Goal: Find specific page/section: Find specific page/section

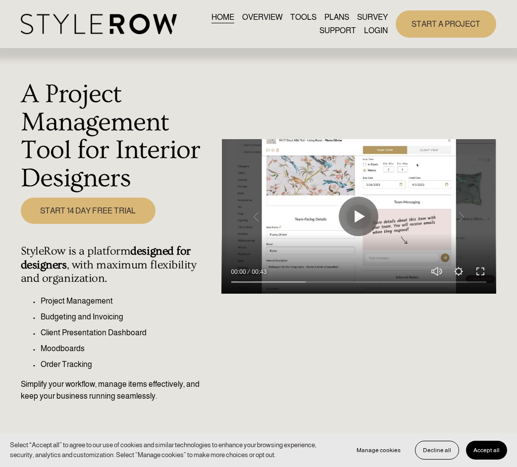
click at [385, 30] on link "LOGIN" at bounding box center [376, 30] width 24 height 13
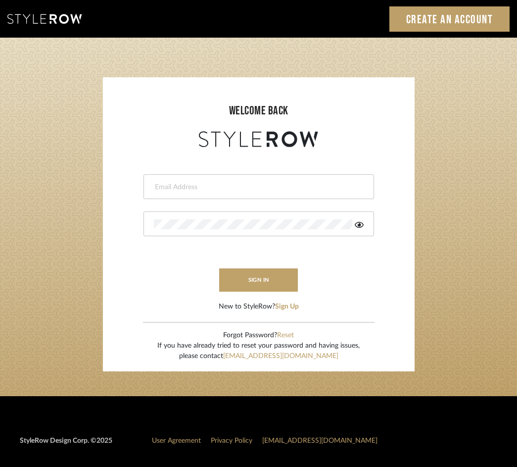
click at [214, 200] on form "This field is required This field is required sign in New to StyleRow? Sign Up" at bounding box center [259, 230] width 292 height 162
click at [206, 183] on input "email" at bounding box center [257, 187] width 207 height 10
type input "[EMAIL_ADDRESS][DOMAIN_NAME]"
click at [255, 274] on button "sign in" at bounding box center [258, 279] width 79 height 23
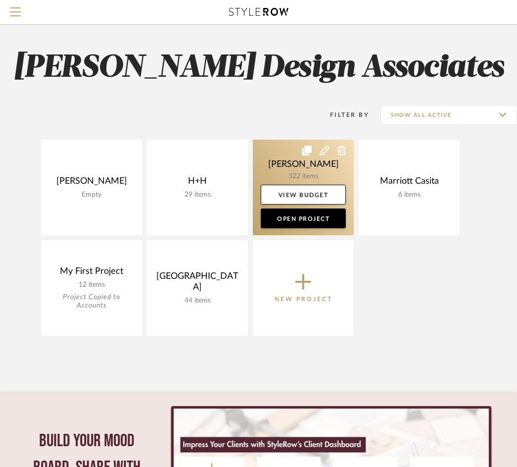
click at [280, 165] on link at bounding box center [303, 188] width 101 height 96
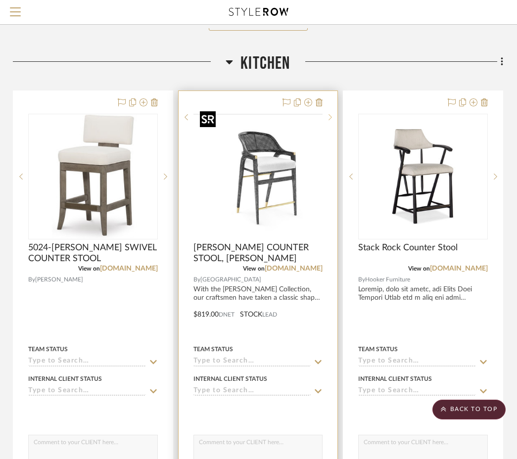
scroll to position [7748, 196]
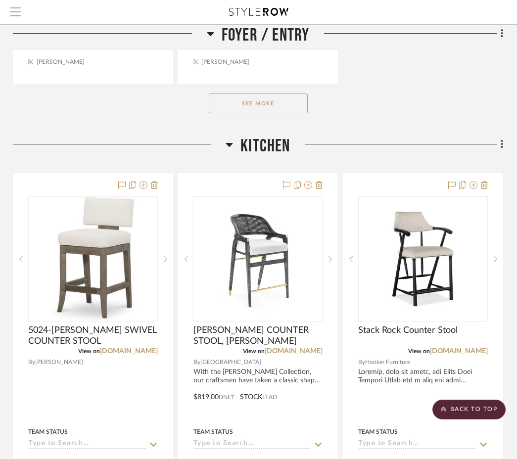
click at [285, 100] on button "See More" at bounding box center [258, 104] width 99 height 20
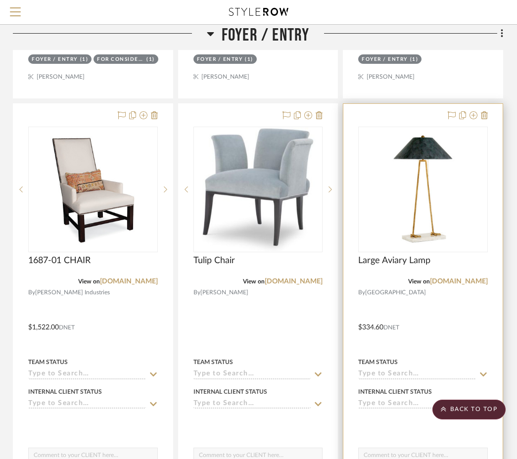
scroll to position [7241, 196]
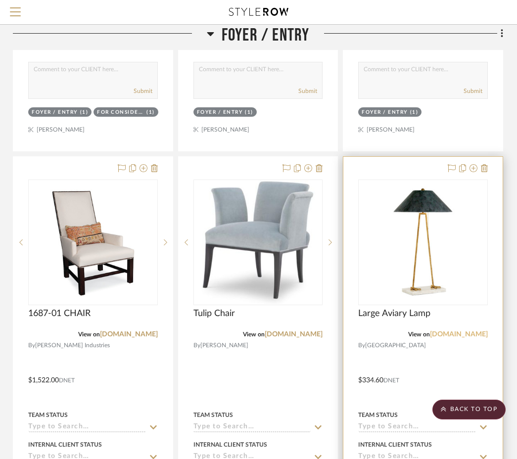
click at [456, 338] on link "[DOMAIN_NAME]" at bounding box center [459, 334] width 58 height 7
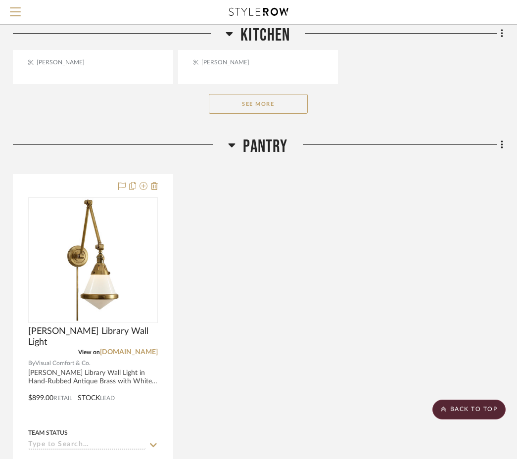
scroll to position [9506, 196]
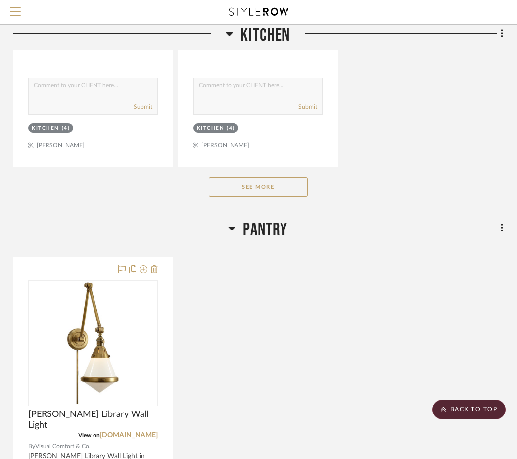
click at [263, 184] on button "See More" at bounding box center [258, 187] width 99 height 20
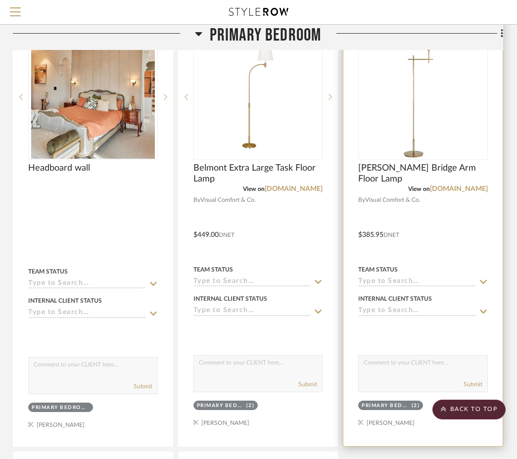
scroll to position [11943, 196]
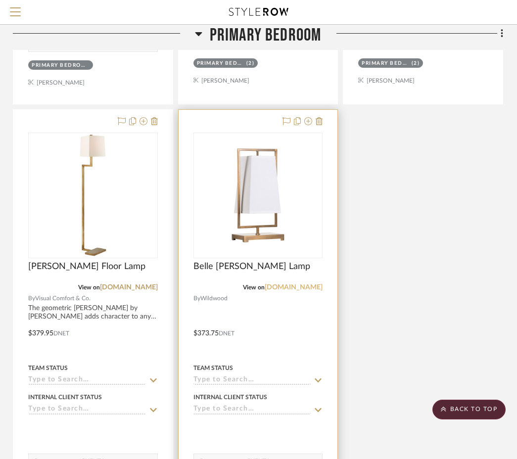
click at [265, 284] on link "[DOMAIN_NAME]" at bounding box center [294, 287] width 58 height 7
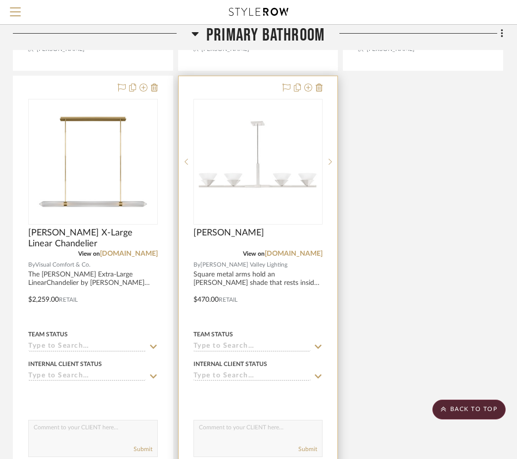
scroll to position [13588, 196]
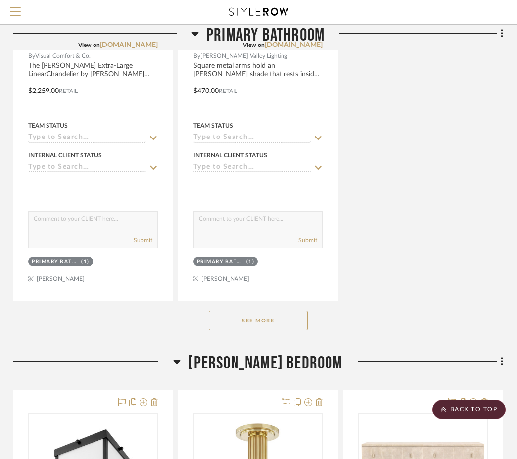
click at [269, 311] on button "See More" at bounding box center [258, 321] width 99 height 20
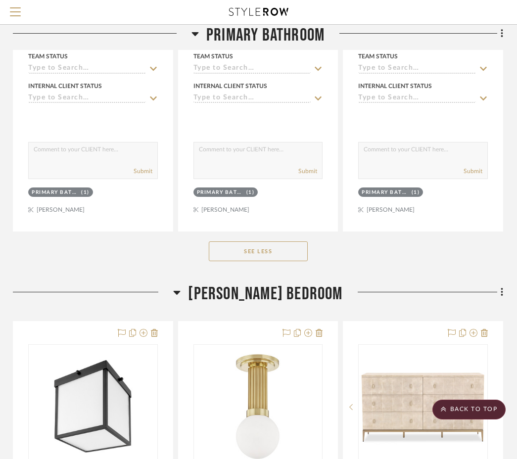
scroll to position [13887, 196]
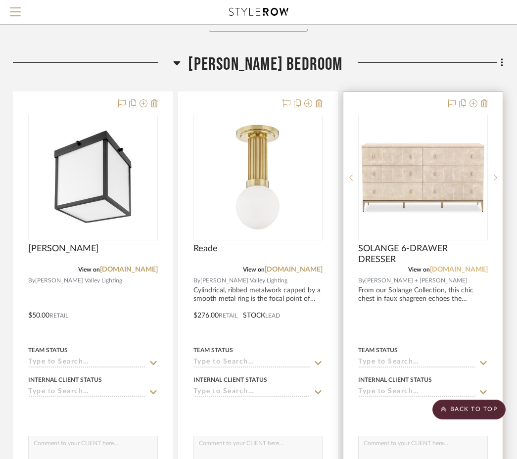
click at [472, 266] on link "[DOMAIN_NAME]" at bounding box center [459, 269] width 58 height 7
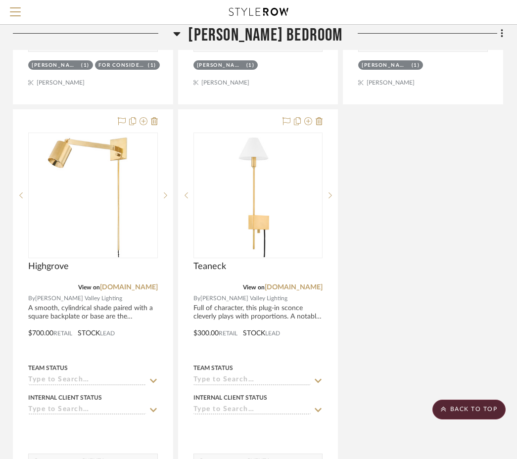
scroll to position [15083, 196]
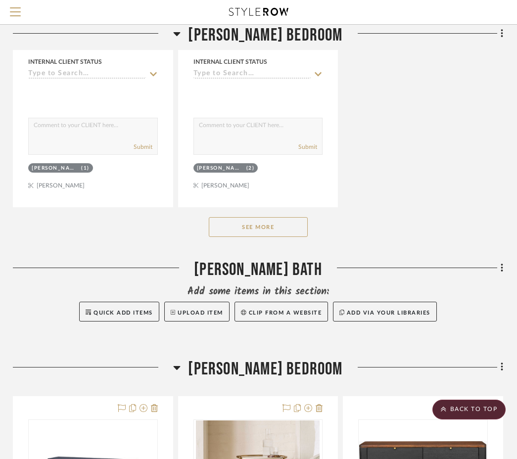
click at [294, 217] on button "See More" at bounding box center [258, 227] width 99 height 20
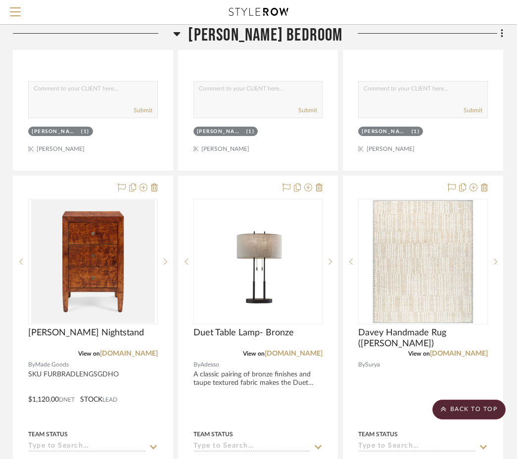
scroll to position [16047, 196]
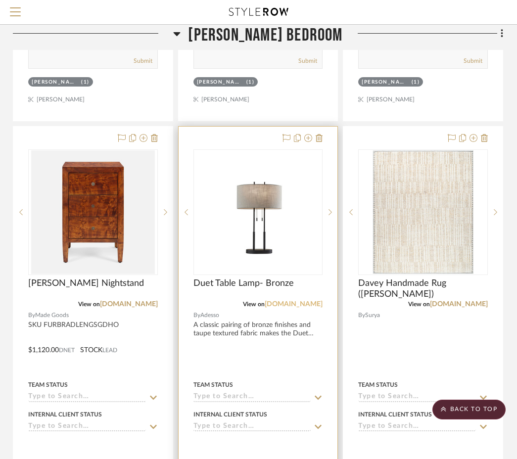
click at [292, 301] on link "[DOMAIN_NAME]" at bounding box center [294, 304] width 58 height 7
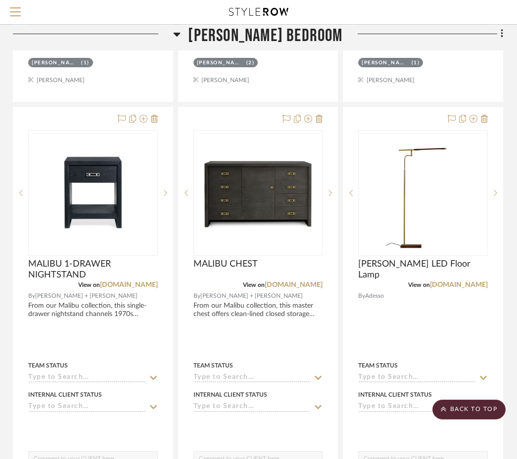
scroll to position [18449, 196]
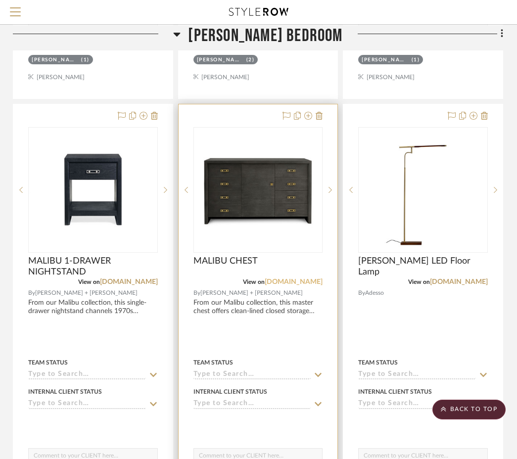
click at [306, 279] on link "[DOMAIN_NAME]" at bounding box center [294, 282] width 58 height 7
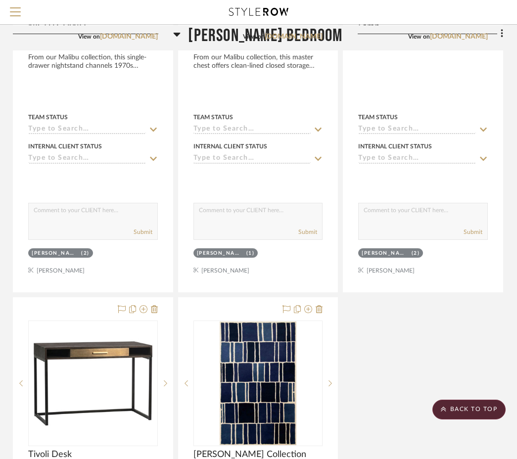
scroll to position [18927, 196]
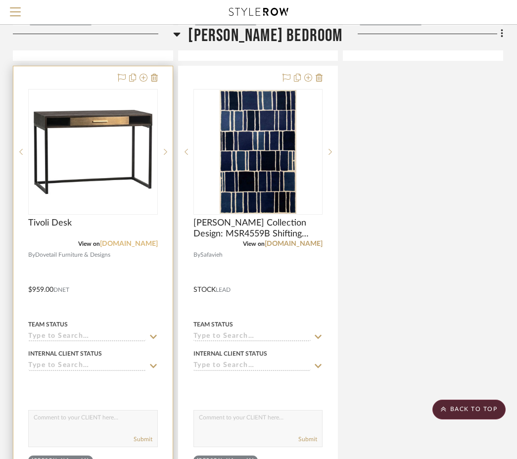
click at [136, 241] on link "[DOMAIN_NAME]" at bounding box center [129, 244] width 58 height 7
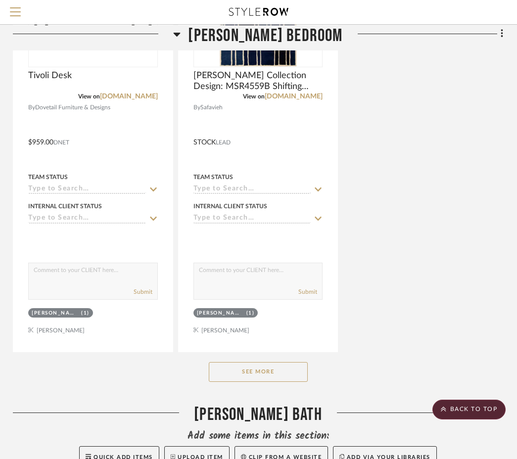
scroll to position [19263, 196]
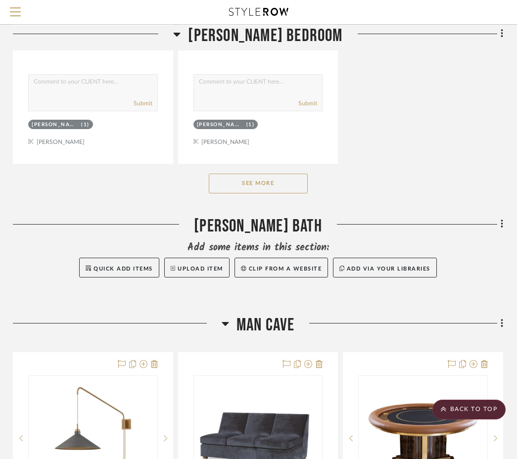
click at [277, 174] on button "See More" at bounding box center [258, 184] width 99 height 20
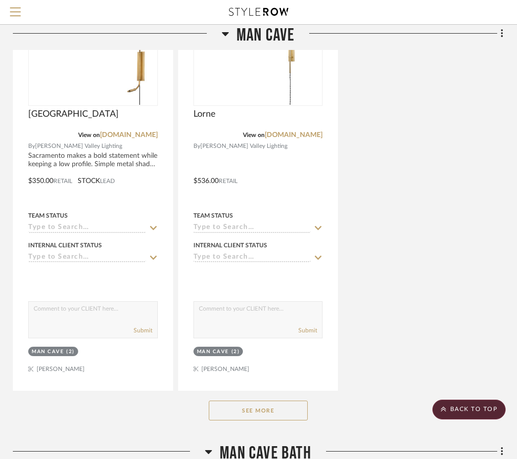
scroll to position [23785, 196]
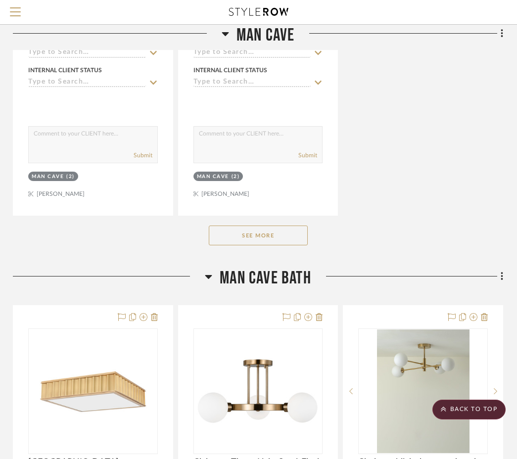
click at [297, 226] on button "See More" at bounding box center [258, 236] width 99 height 20
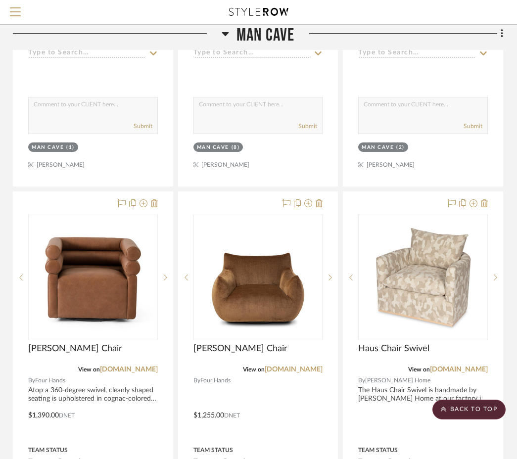
scroll to position [25258, 196]
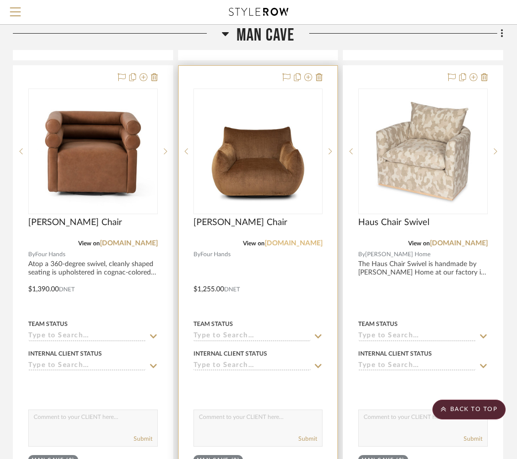
click at [303, 240] on link "[DOMAIN_NAME]" at bounding box center [294, 243] width 58 height 7
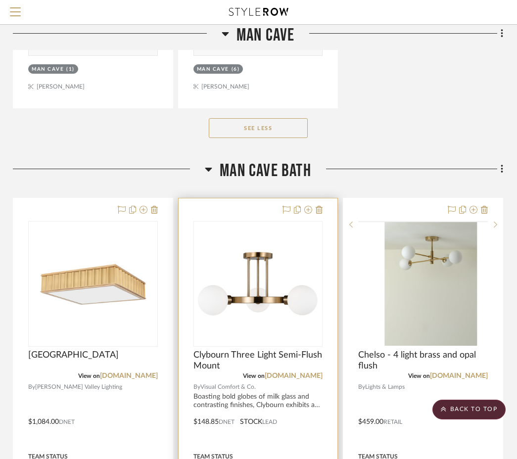
scroll to position [26509, 196]
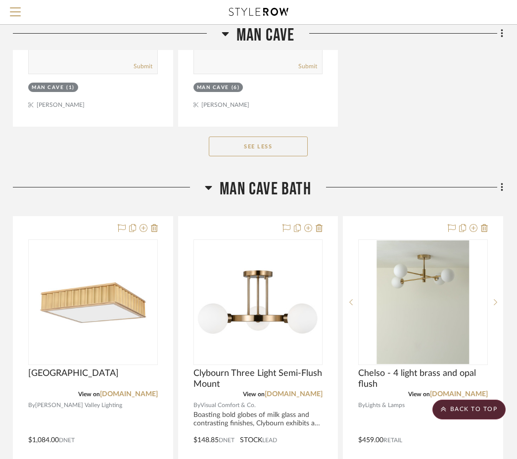
click at [273, 137] on button "See Less" at bounding box center [258, 147] width 99 height 20
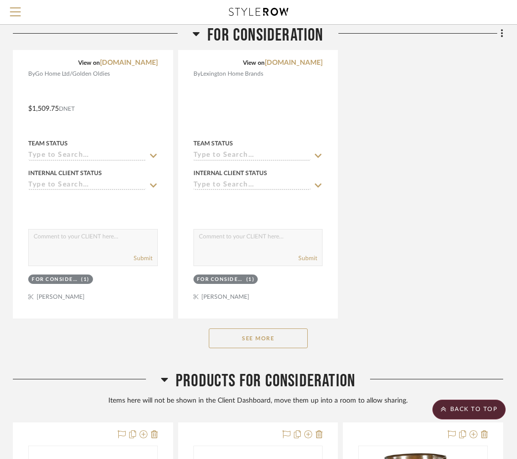
scroll to position [28838, 196]
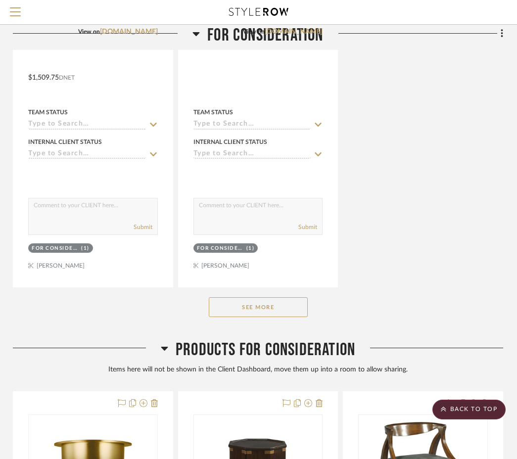
click at [274, 298] on button "See More" at bounding box center [258, 308] width 99 height 20
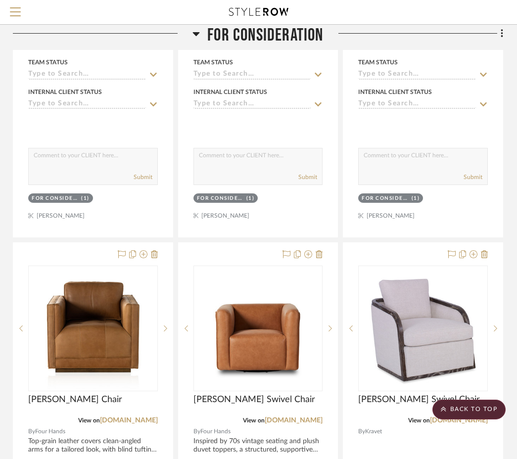
scroll to position [31359, 196]
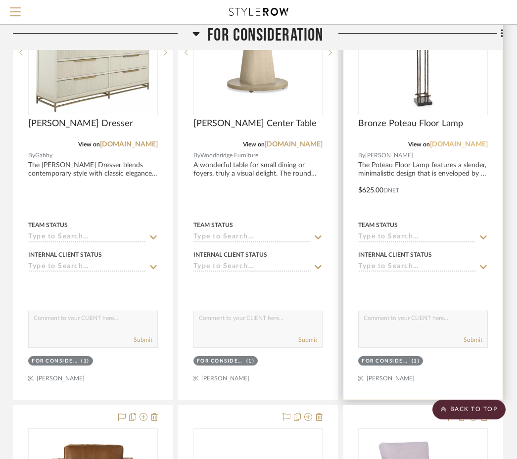
click at [448, 141] on link "[DOMAIN_NAME]" at bounding box center [459, 144] width 58 height 7
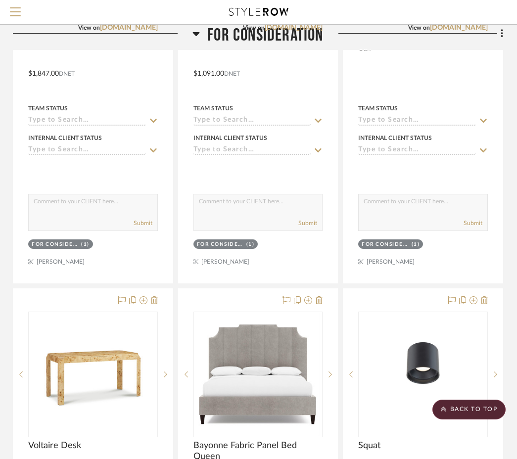
scroll to position [37013, 196]
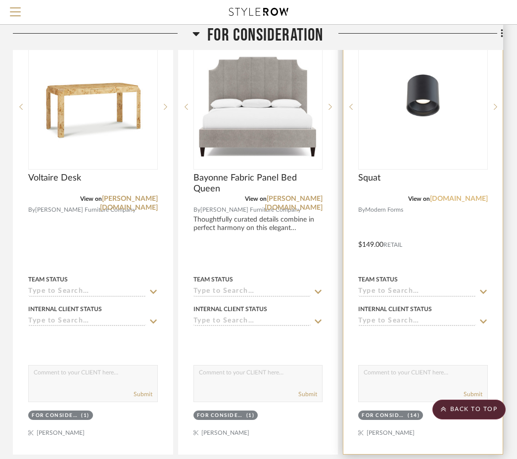
click at [471, 196] on link "[DOMAIN_NAME]" at bounding box center [459, 199] width 58 height 7
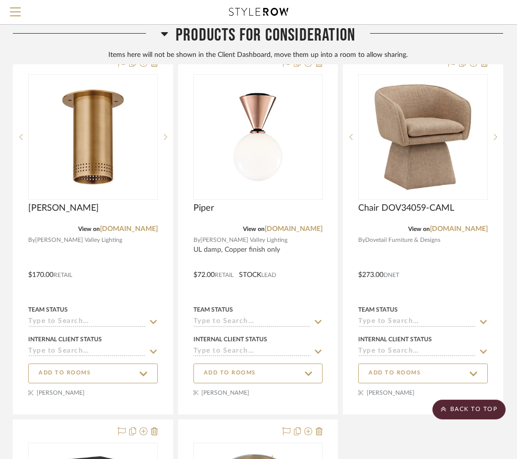
scroll to position [39942, 196]
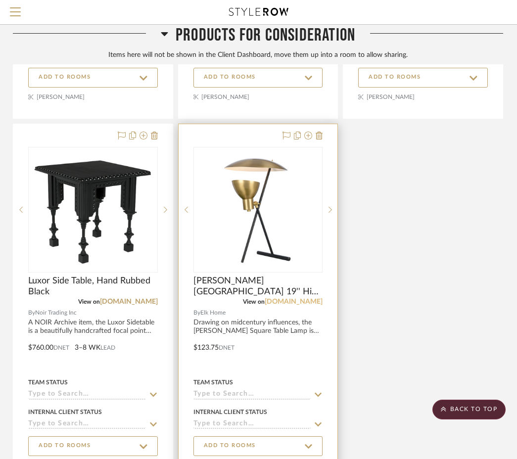
click at [288, 299] on link "[DOMAIN_NAME]" at bounding box center [294, 302] width 58 height 7
